Goal: Find specific page/section: Find specific page/section

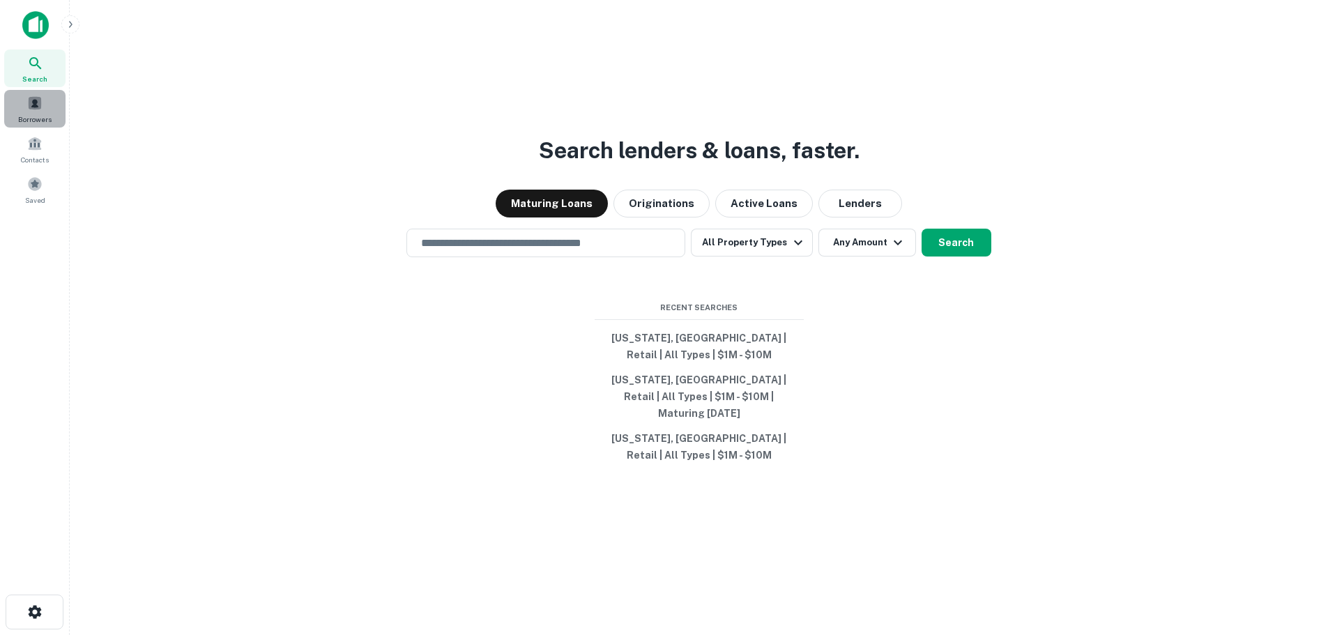
click at [32, 115] on span "Borrowers" at bounding box center [34, 119] width 33 height 11
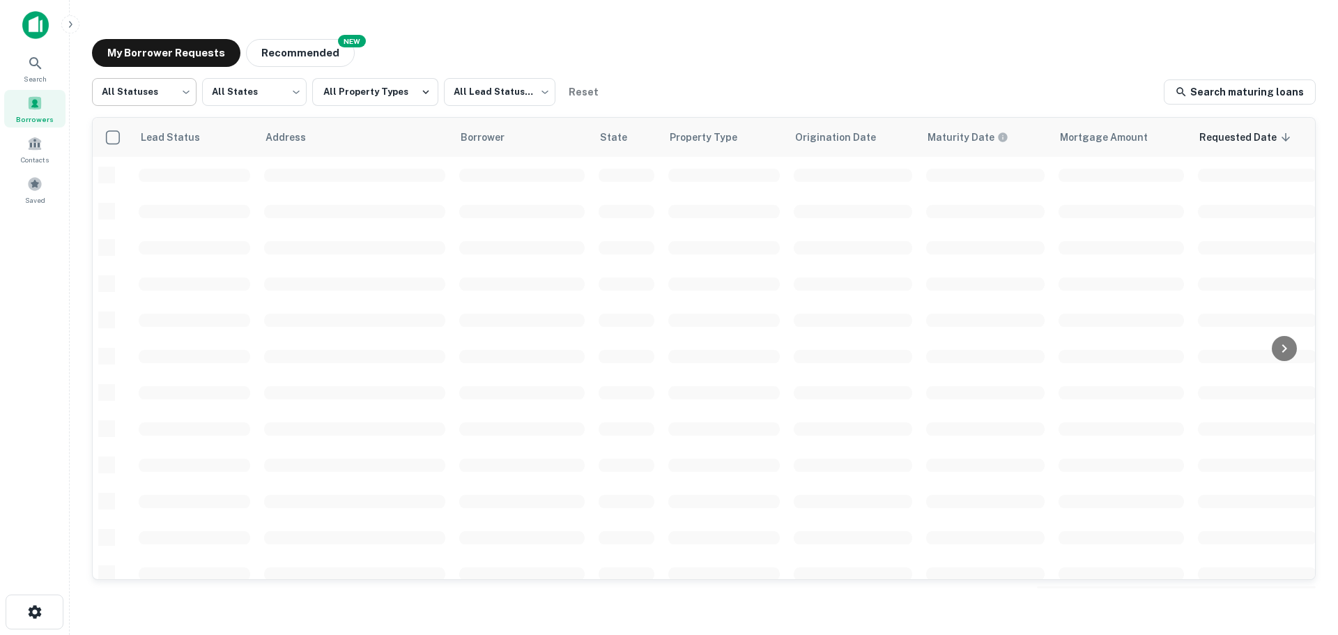
click at [143, 93] on body "Search Borrowers Contacts Saved My Borrower Requests NEW Recommended All Status…" at bounding box center [669, 317] width 1338 height 635
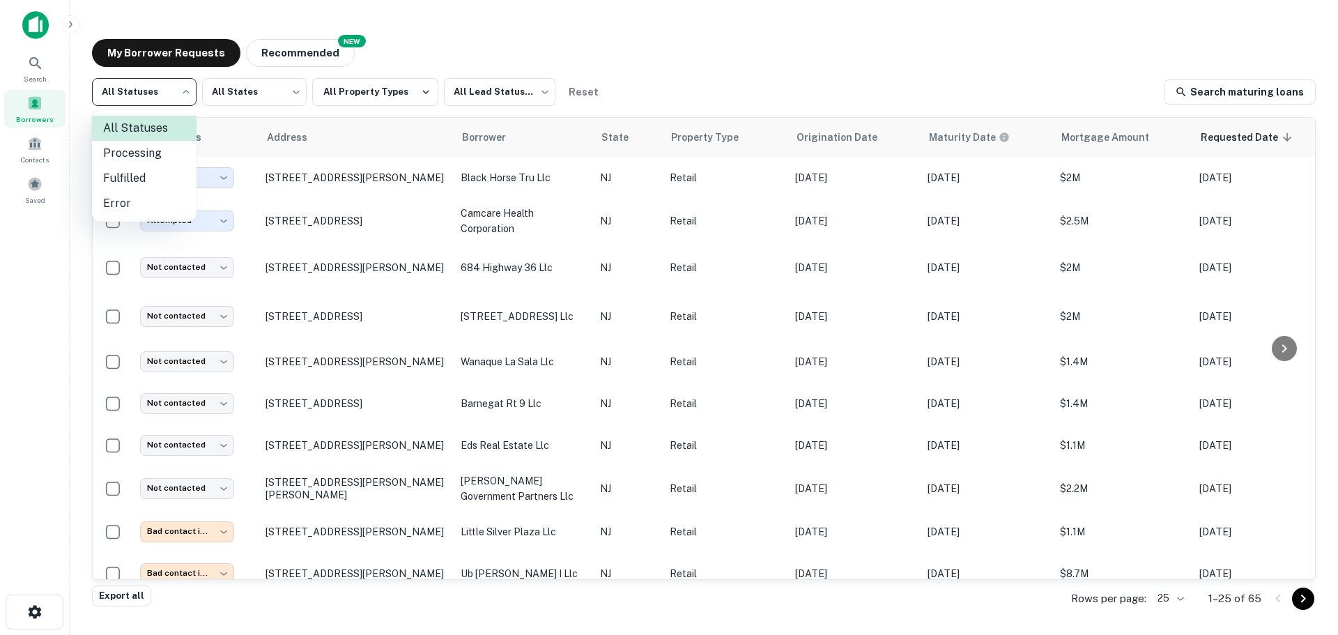
click at [141, 174] on li "Fulfilled" at bounding box center [144, 178] width 105 height 25
type input "*********"
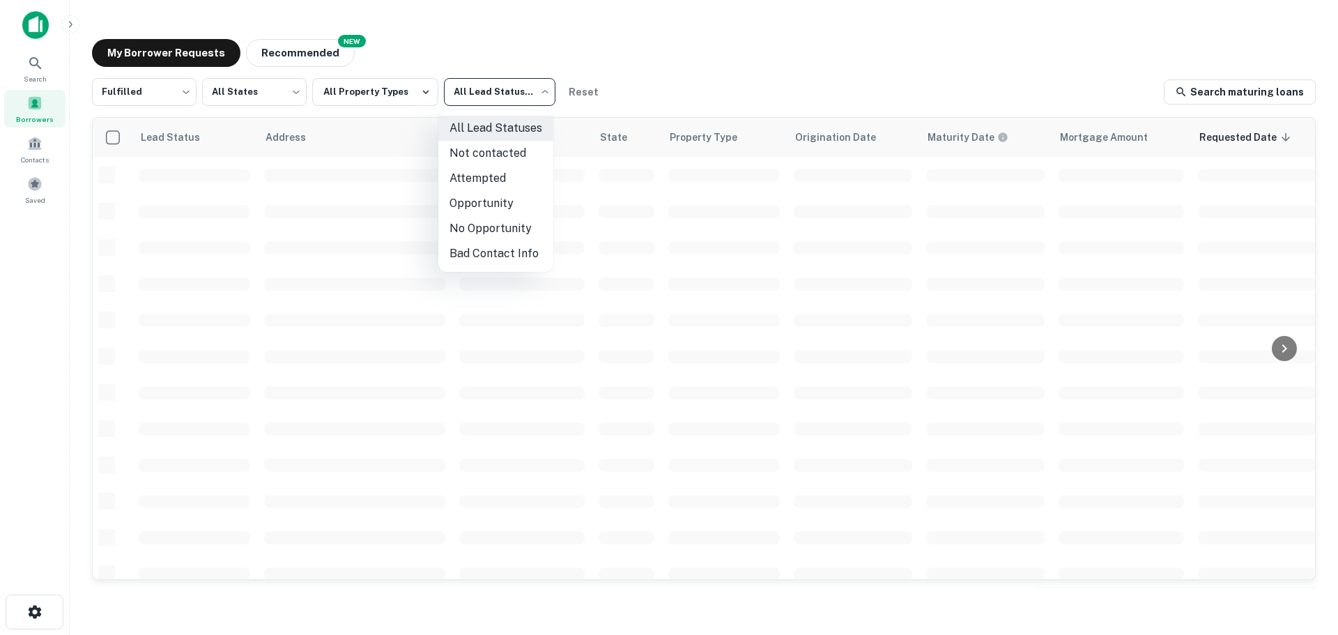
click at [521, 100] on body "Search Borrowers Contacts Saved My Borrower Requests NEW Recommended Fulfilled …" at bounding box center [669, 317] width 1338 height 635
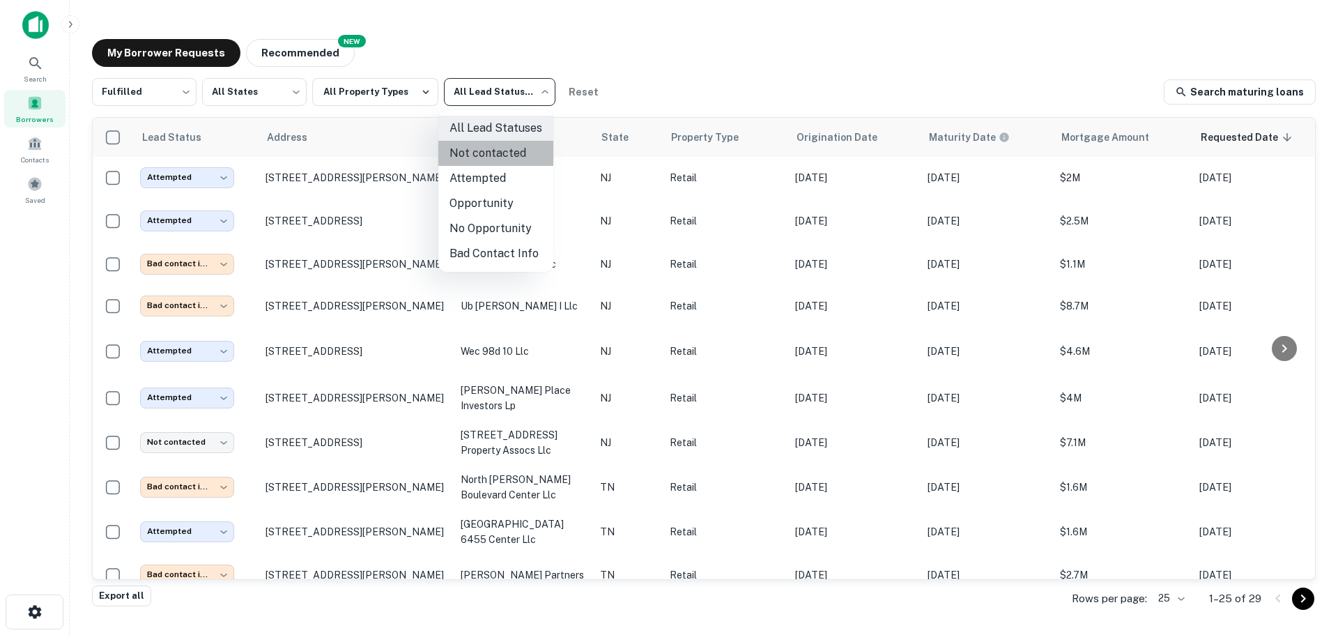
click at [498, 158] on li "Not contacted" at bounding box center [495, 153] width 115 height 25
type input "****"
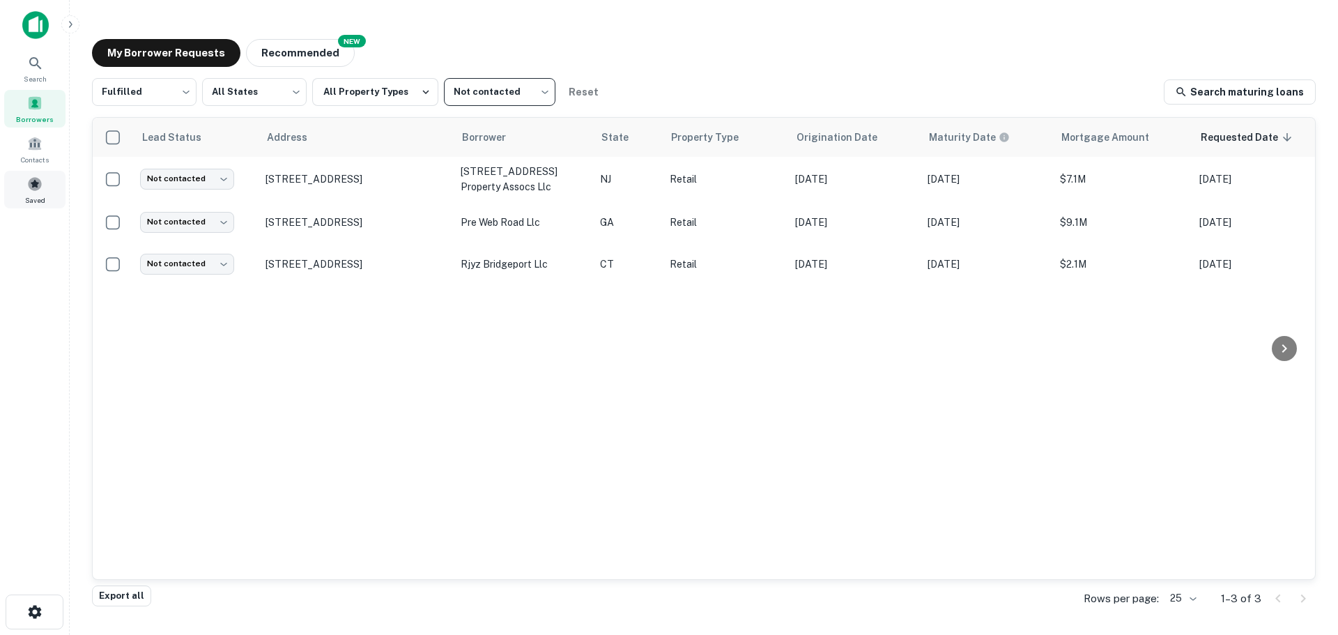
click at [44, 199] on span "Saved" at bounding box center [35, 199] width 20 height 11
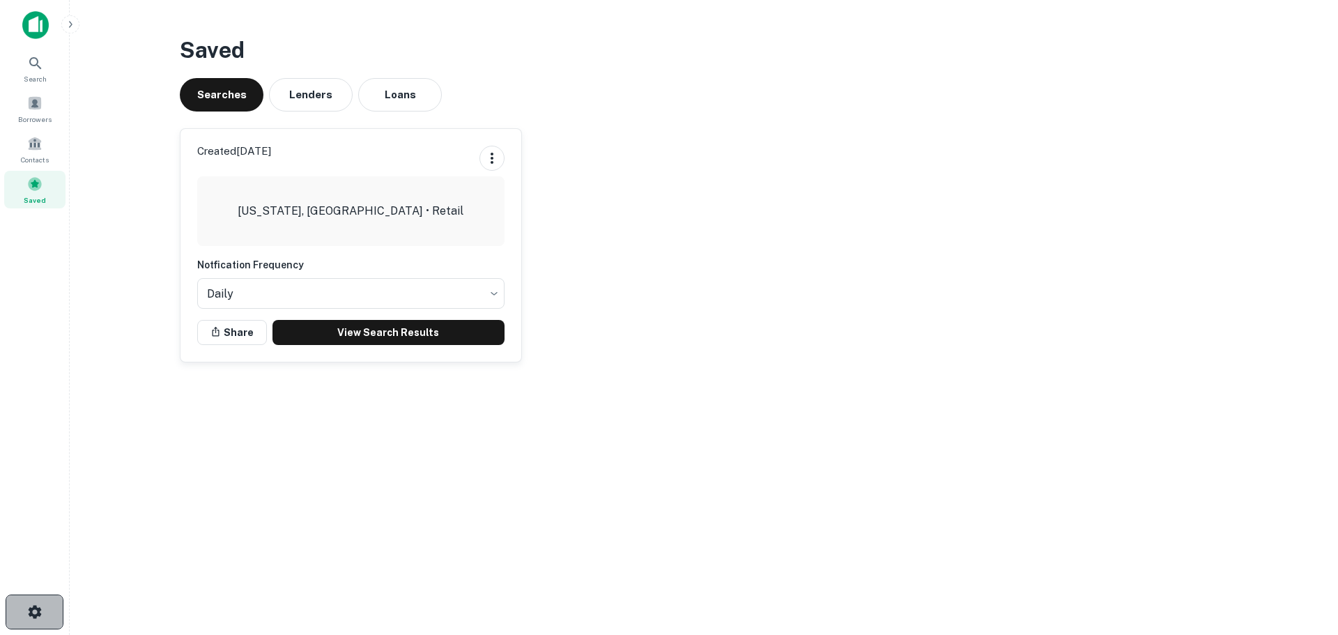
click at [38, 615] on icon "button" at bounding box center [34, 611] width 13 height 13
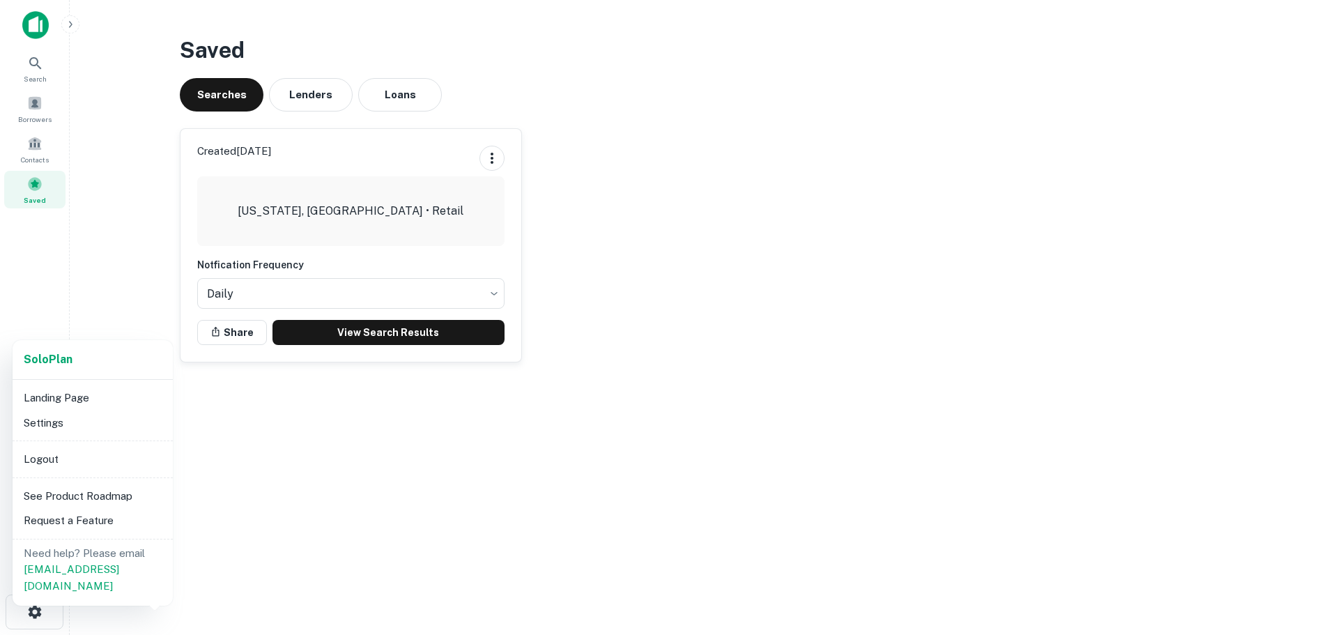
click at [47, 468] on li "Logout" at bounding box center [92, 459] width 149 height 25
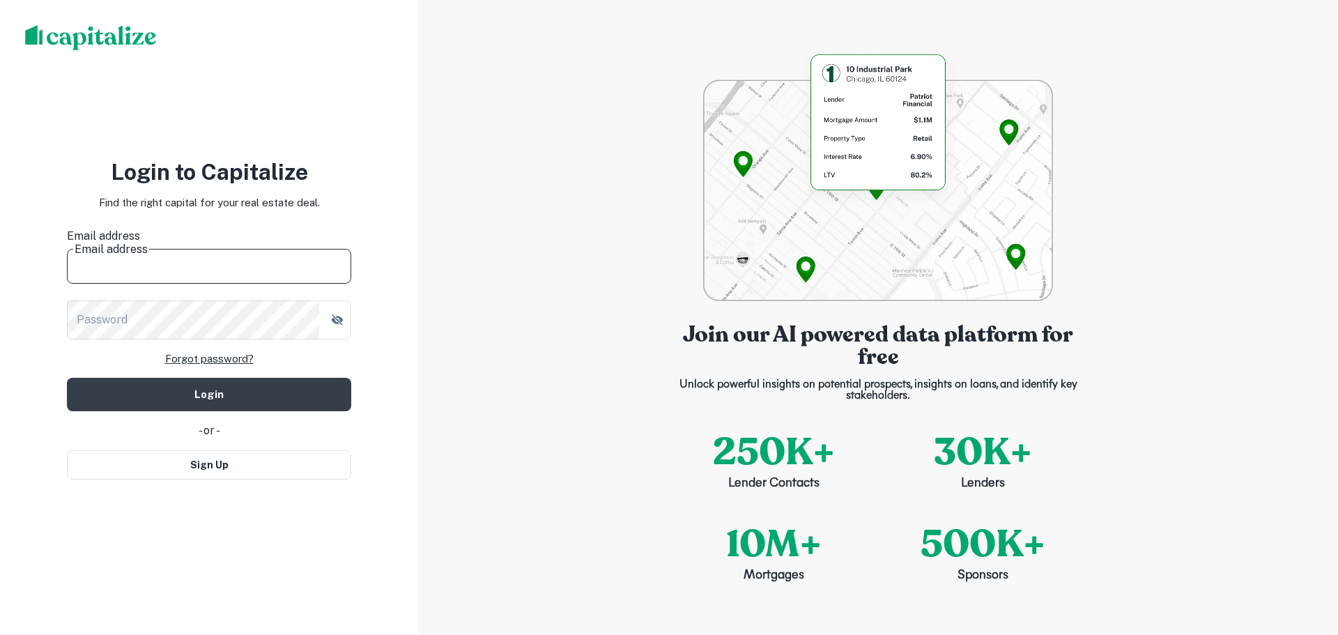
click at [230, 255] on input "Email address" at bounding box center [209, 264] width 284 height 39
type input "**********"
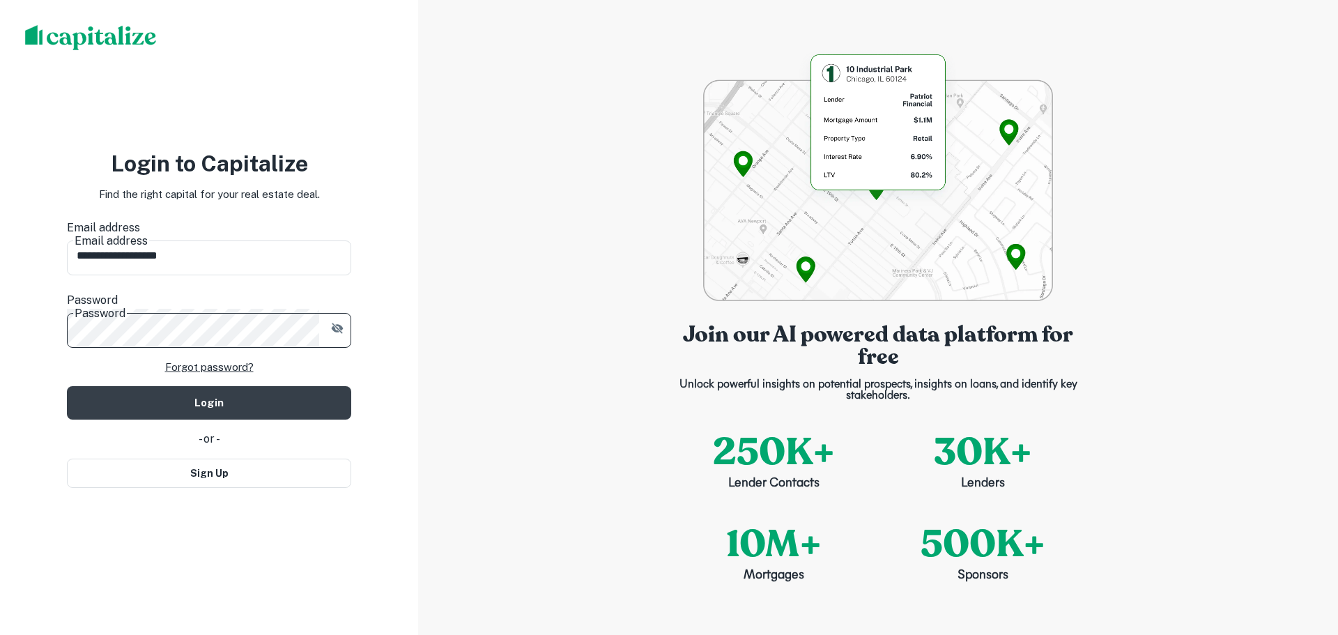
click at [67, 386] on button "Login" at bounding box center [209, 402] width 284 height 33
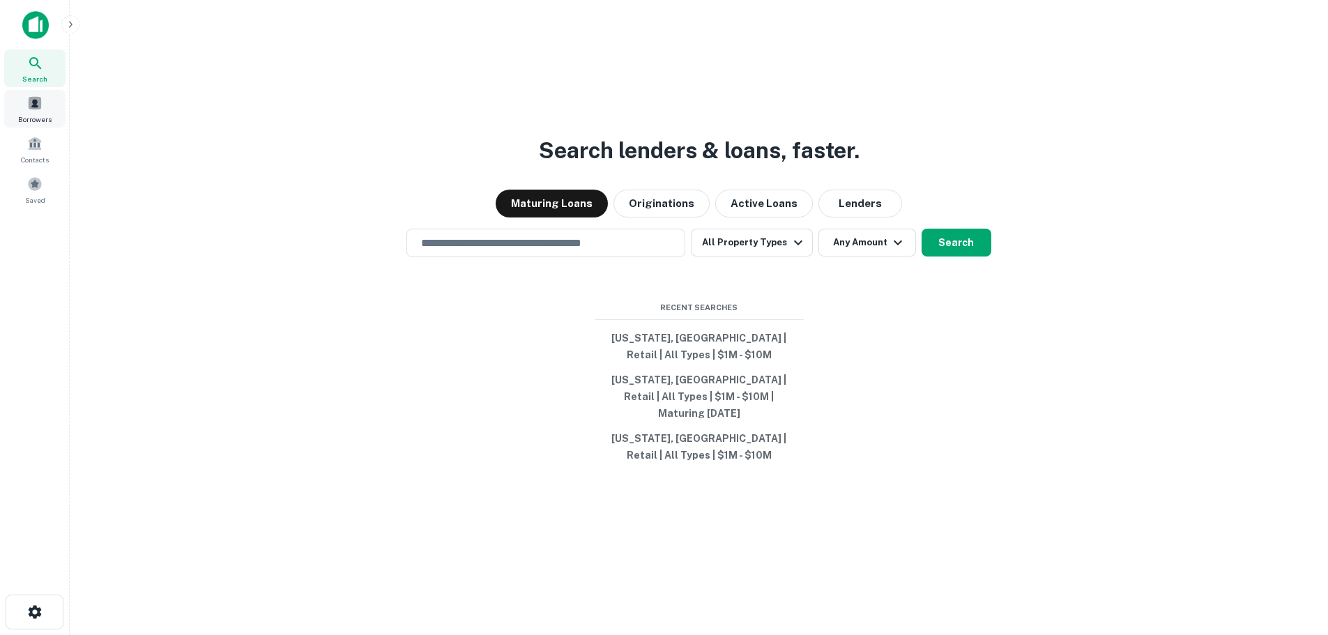
click at [40, 115] on span "Borrowers" at bounding box center [34, 119] width 33 height 11
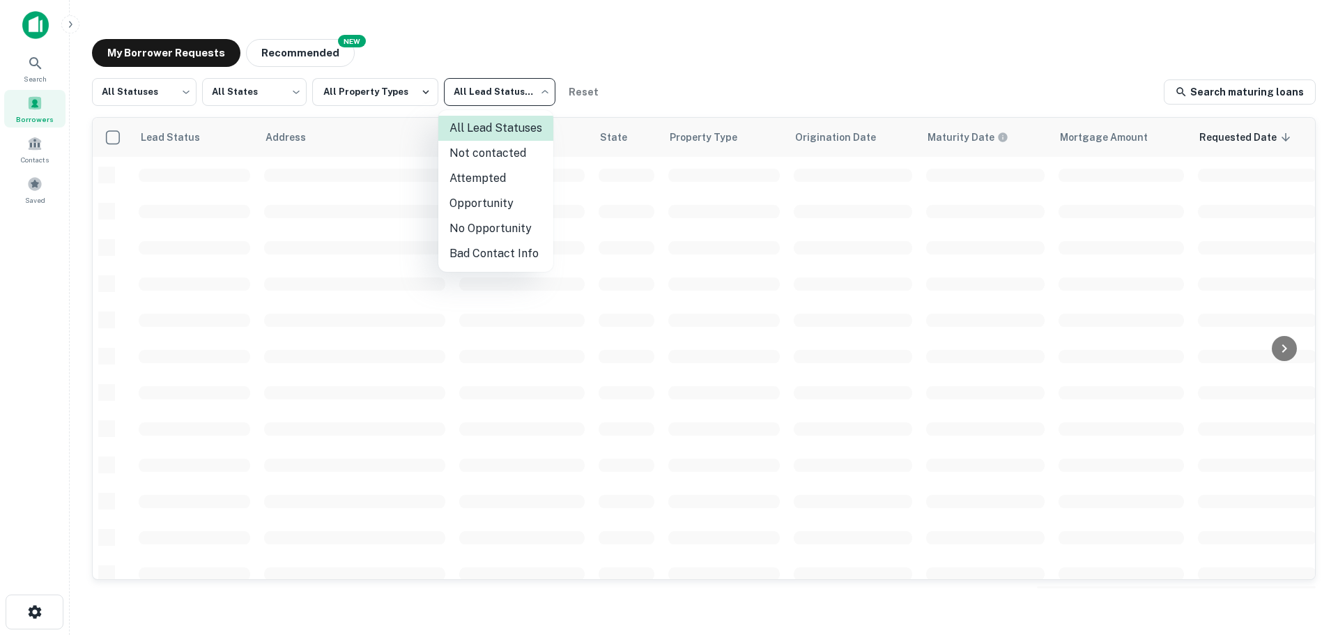
click at [498, 101] on body "Search Borrowers Contacts Saved My Borrower Requests NEW Recommended All Status…" at bounding box center [669, 317] width 1338 height 635
click at [497, 194] on li "Opportunity" at bounding box center [495, 203] width 115 height 25
type input "**********"
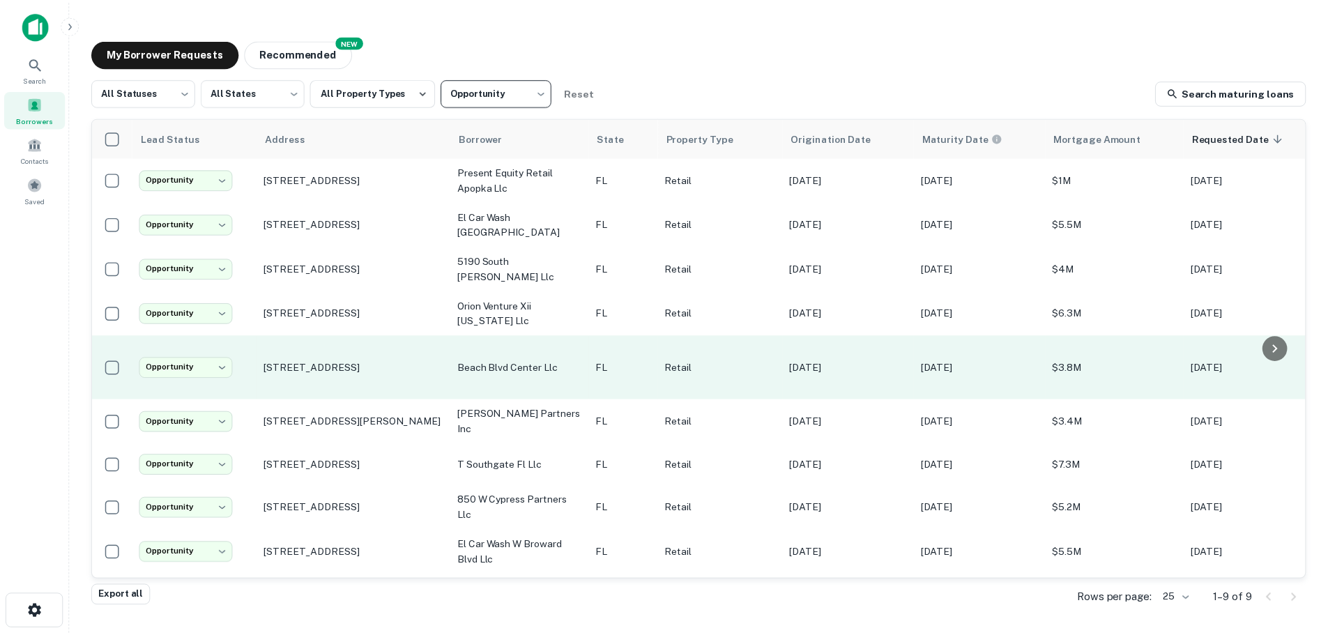
scroll to position [1, 0]
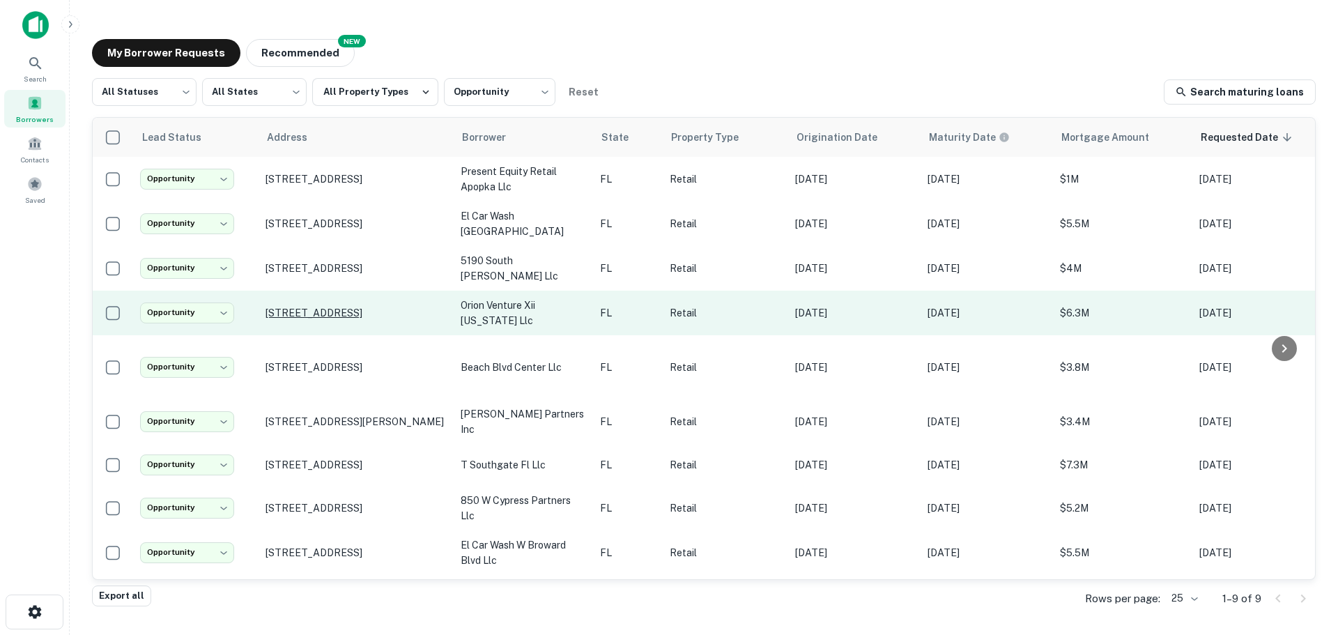
click at [360, 307] on p "[STREET_ADDRESS]" at bounding box center [356, 313] width 181 height 13
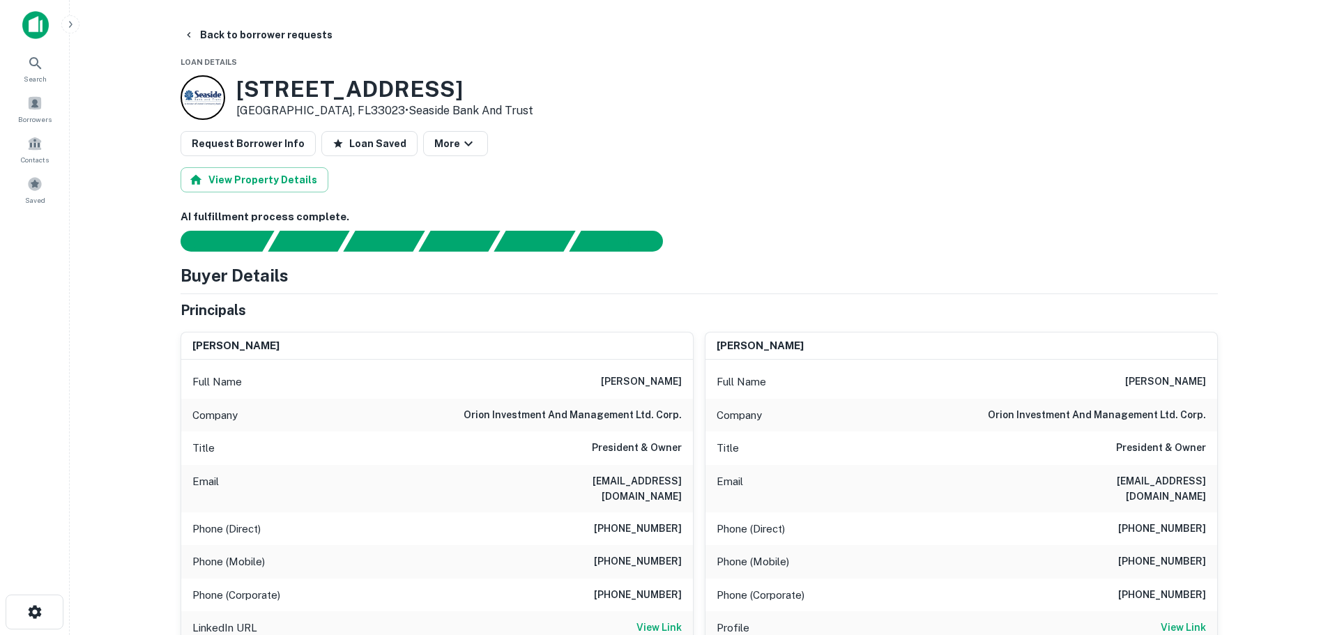
click at [325, 93] on h3 "[STREET_ADDRESS]" at bounding box center [384, 89] width 297 height 26
copy h3 "[STREET_ADDRESS]"
